Goal: Information Seeking & Learning: Check status

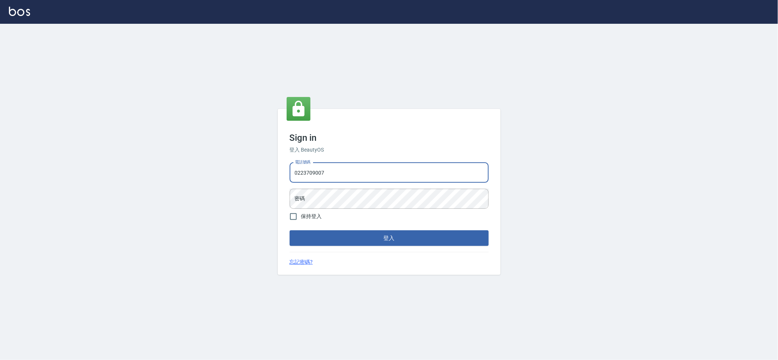
drag, startPoint x: 407, startPoint y: 169, endPoint x: 0, endPoint y: 199, distance: 408.4
click at [0, 193] on div "Sign in 登入 BeautyOS 電話號碼 [PHONE_NUMBER] 電話號碼 密碼 密碼 保持登入 登入 忘記密碼?" at bounding box center [389, 192] width 778 height 336
type input "0909258357"
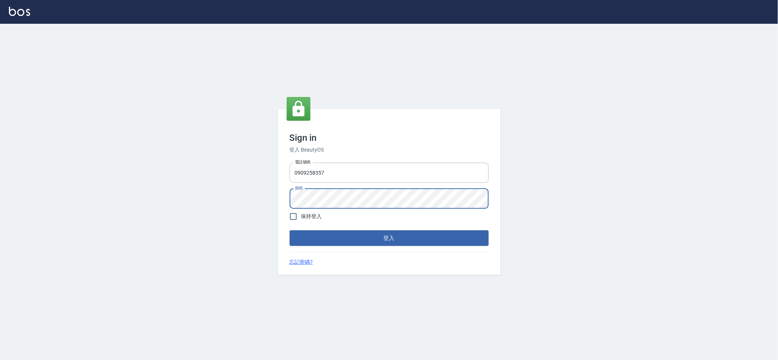
click at [290, 230] on button "登入" at bounding box center [389, 238] width 199 height 16
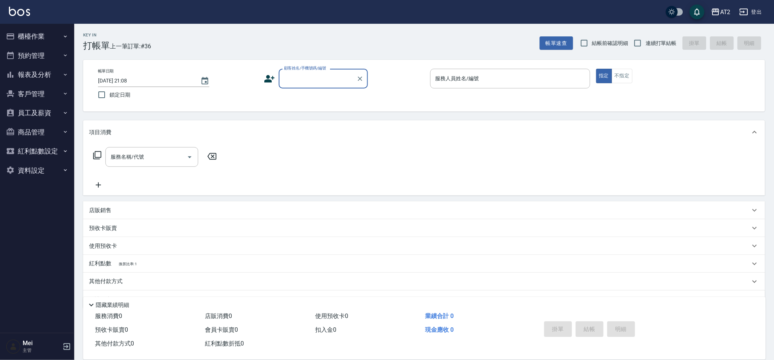
click at [52, 71] on button "報表及分析" at bounding box center [37, 74] width 68 height 19
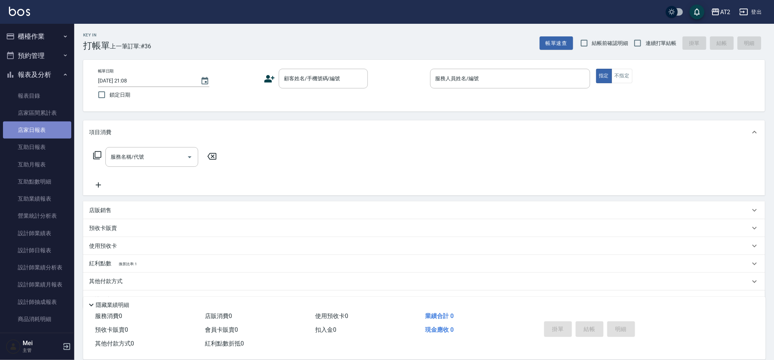
click at [37, 132] on link "店家日報表" at bounding box center [37, 129] width 68 height 17
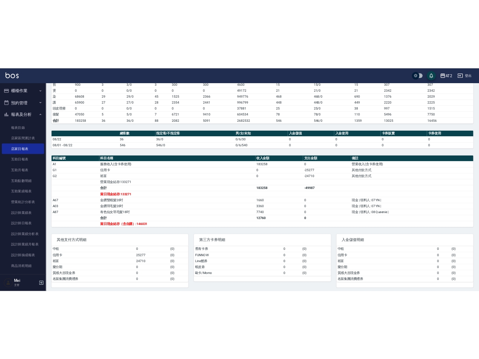
scroll to position [131, 0]
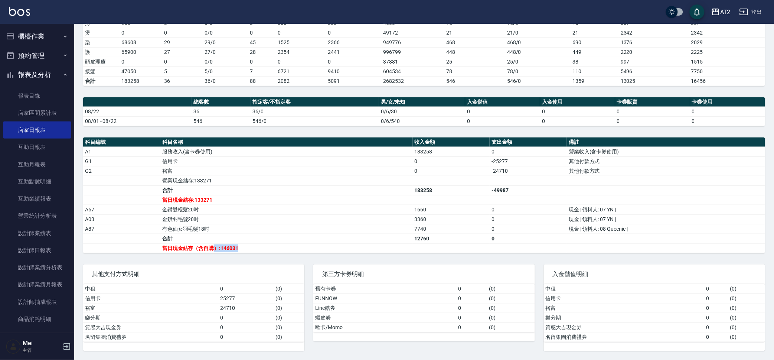
drag, startPoint x: 239, startPoint y: 243, endPoint x: 213, endPoint y: 244, distance: 25.6
click at [213, 244] on td "當日現金結存（含自購）:146031" at bounding box center [286, 248] width 252 height 10
click at [427, 211] on td "1660" at bounding box center [451, 210] width 77 height 10
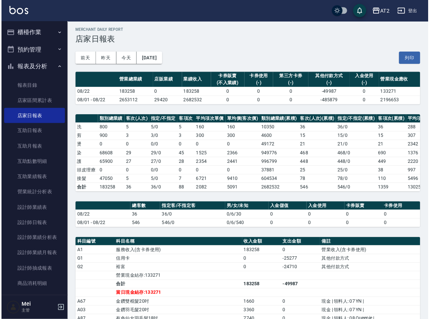
scroll to position [0, 0]
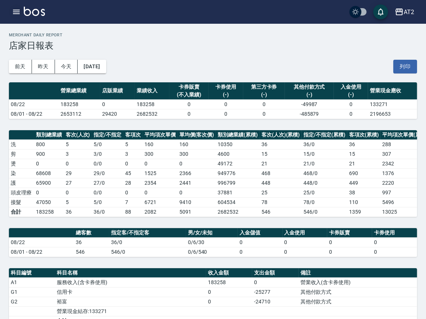
click at [14, 9] on icon "button" at bounding box center [16, 11] width 9 height 9
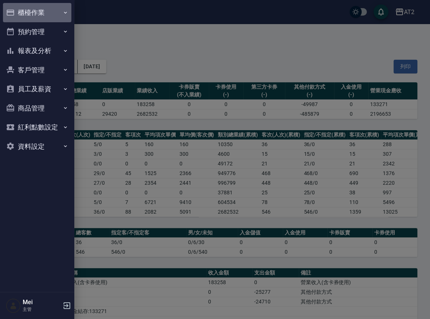
click at [58, 16] on button "櫃檯作業" at bounding box center [37, 12] width 68 height 19
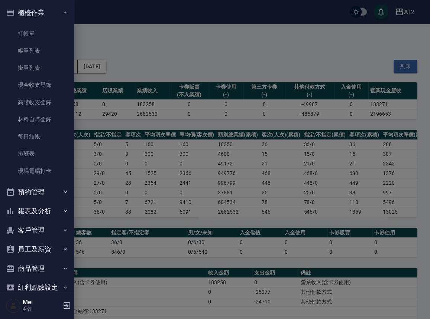
click at [37, 209] on button "報表及分析" at bounding box center [37, 211] width 68 height 19
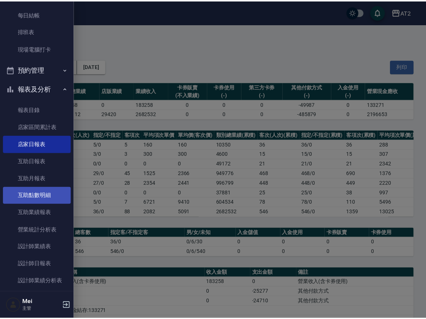
scroll to position [124, 0]
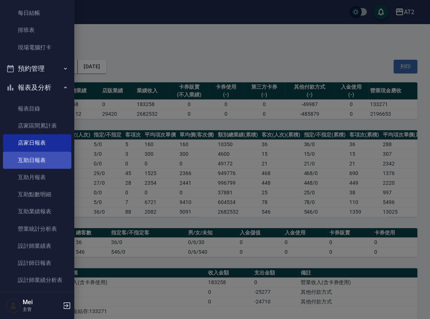
click at [45, 162] on link "互助日報表" at bounding box center [37, 160] width 68 height 17
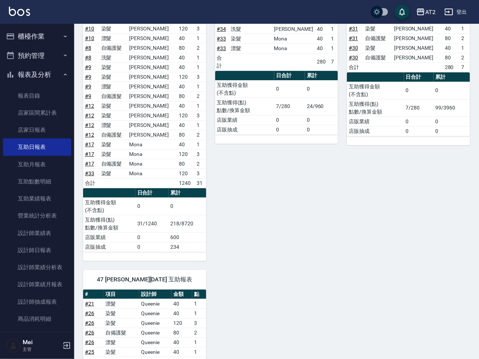
scroll to position [776, 0]
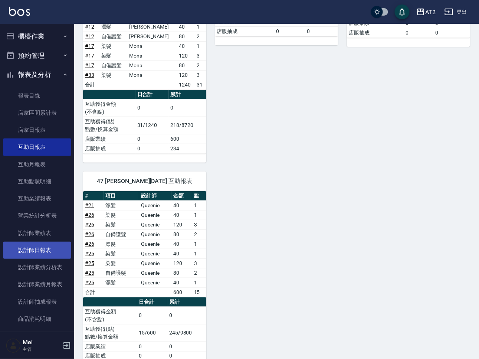
click at [16, 248] on link "設計師日報表" at bounding box center [37, 250] width 68 height 17
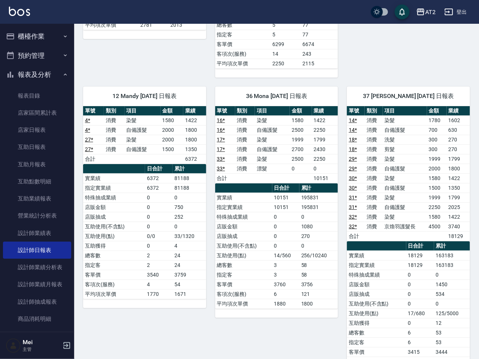
scroll to position [643, 0]
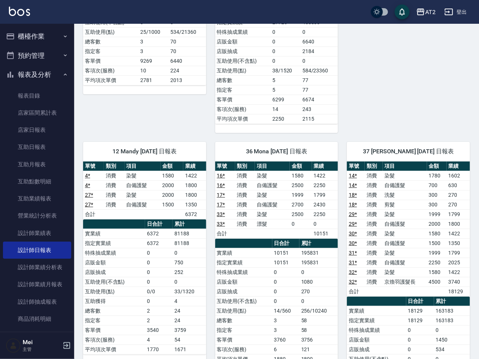
click at [350, 285] on link "32 *" at bounding box center [353, 282] width 8 height 6
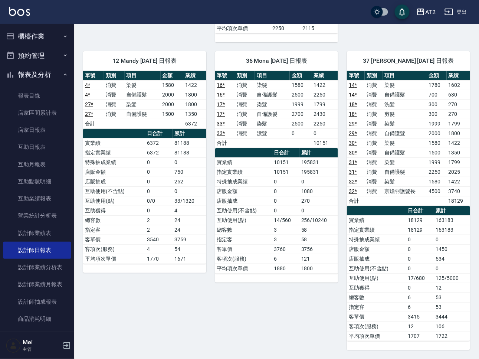
click at [46, 44] on button "櫃檯作業" at bounding box center [37, 36] width 68 height 19
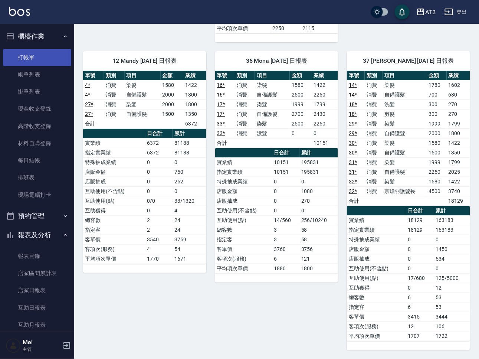
click at [51, 53] on link "打帳單" at bounding box center [37, 57] width 68 height 17
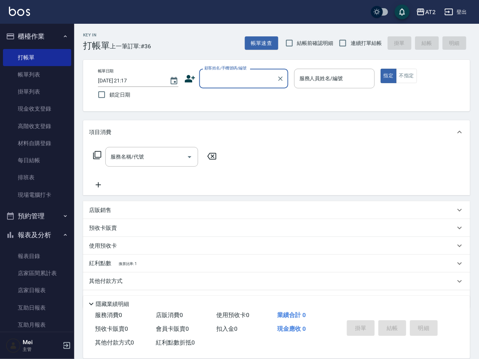
click at [465, 10] on button "登出" at bounding box center [456, 12] width 29 height 14
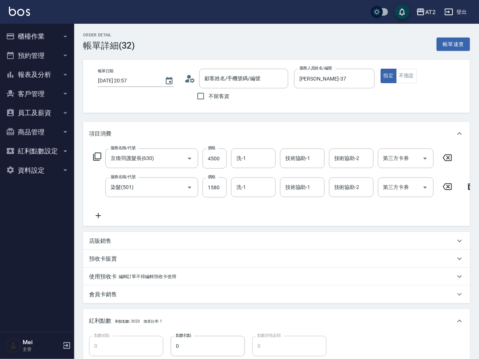
type input "//不留客資/000/"
